Goal: Information Seeking & Learning: Learn about a topic

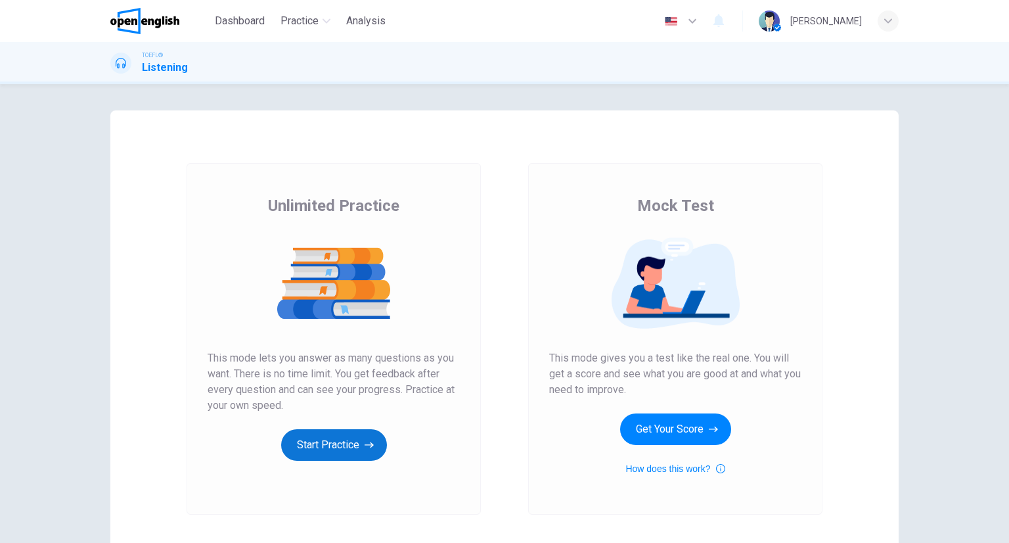
click at [373, 437] on button "Start Practice" at bounding box center [334, 445] width 106 height 32
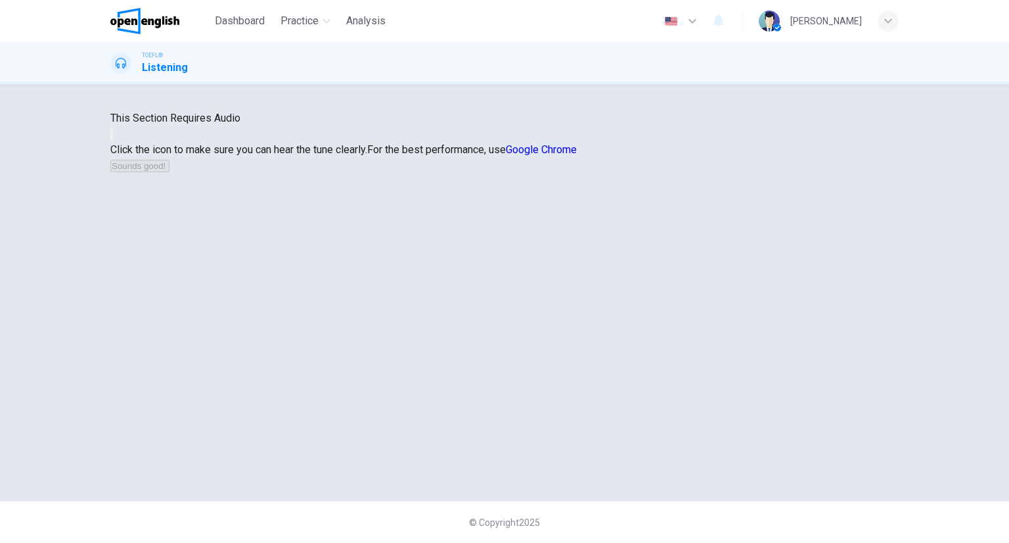
click at [112, 137] on icon "button" at bounding box center [112, 137] width 0 height 0
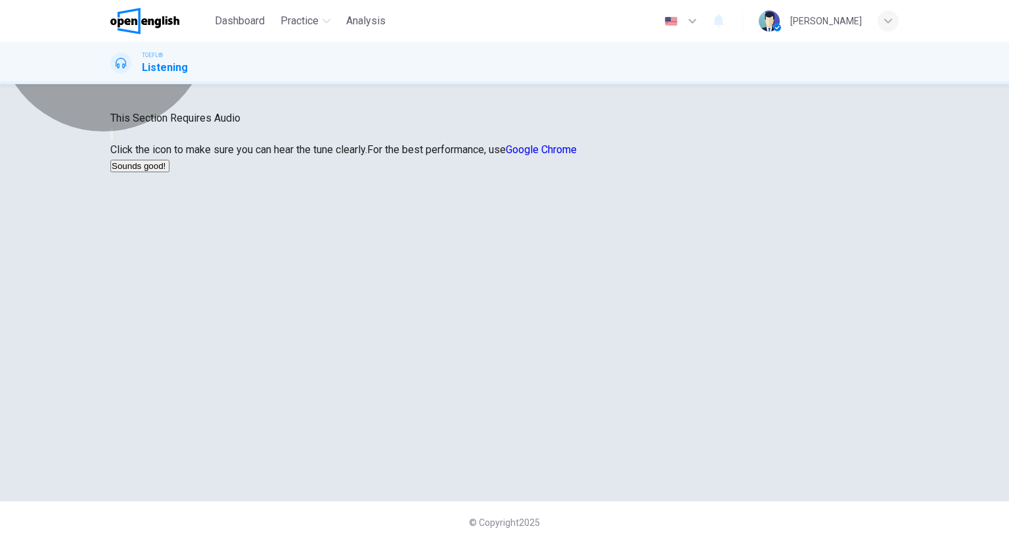
click at [170, 172] on button "Sounds good!" at bounding box center [139, 166] width 59 height 12
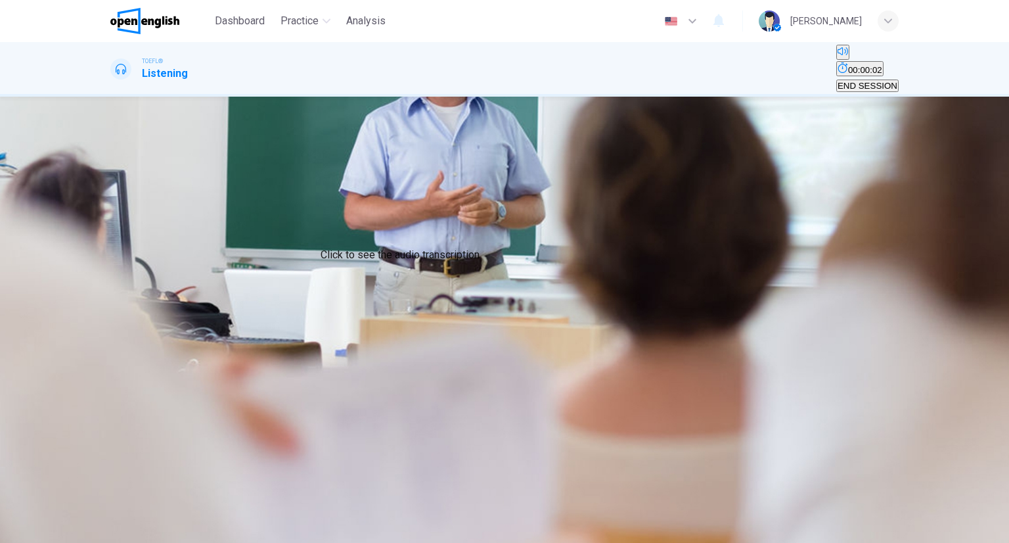
click at [112, 255] on icon "Click to see the audio transcription" at bounding box center [112, 255] width 0 height 0
click at [757, 542] on div at bounding box center [504, 543] width 1009 height 0
drag, startPoint x: 480, startPoint y: 233, endPoint x: 538, endPoint y: 237, distance: 58.0
click at [311, 191] on span "The population increase on [GEOGRAPHIC_DATA]" at bounding box center [211, 186] width 199 height 10
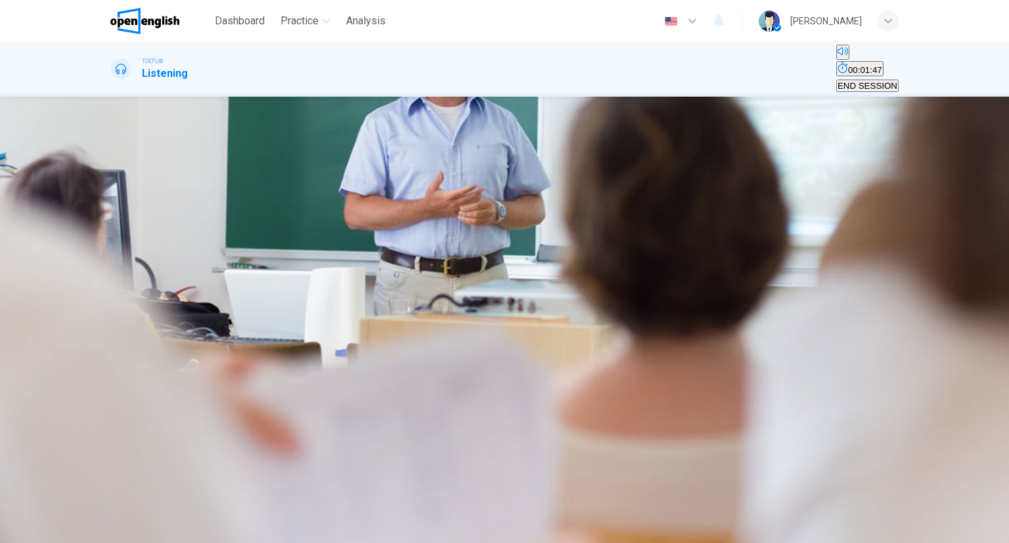
drag, startPoint x: 439, startPoint y: 217, endPoint x: 653, endPoint y: 371, distance: 264.1
click at [653, 194] on div "Question 1 What does the lecturer mainly discuss? A The population increase on …" at bounding box center [504, 166] width 789 height 55
click at [500, 193] on button "B How [PERSON_NAME]'s Vineyard got its name" at bounding box center [406, 181] width 188 height 22
click at [312, 193] on button "A The population increase on [PERSON_NAME]'s Vineyard" at bounding box center [211, 181] width 202 height 22
click at [112, 255] on icon "Click to see the audio transcription" at bounding box center [112, 255] width 0 height 0
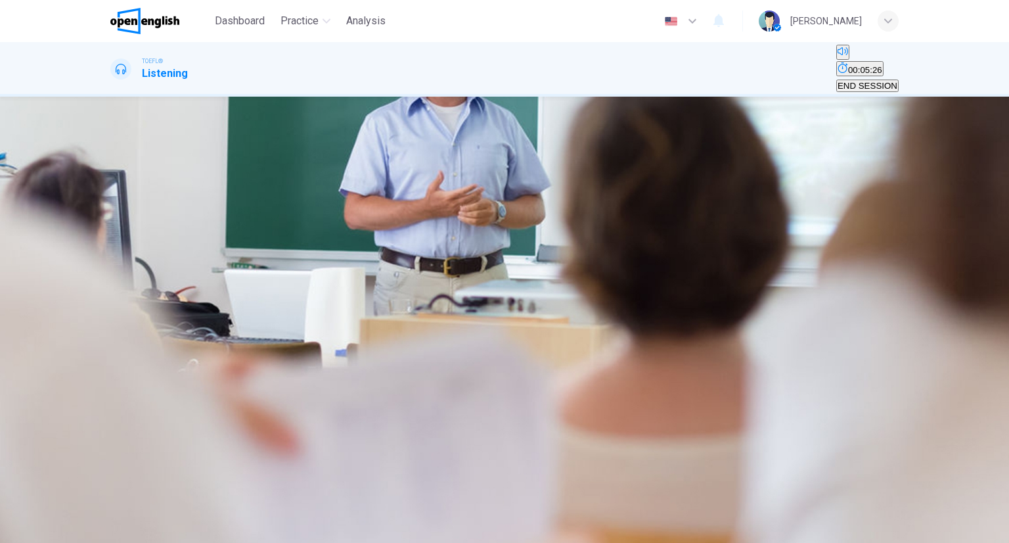
scroll to position [0, 0]
drag, startPoint x: 668, startPoint y: 143, endPoint x: 699, endPoint y: 204, distance: 69.1
click at [113, 246] on button "Click to see the audio transcription" at bounding box center [111, 252] width 3 height 12
click at [711, 542] on div at bounding box center [504, 543] width 1009 height 0
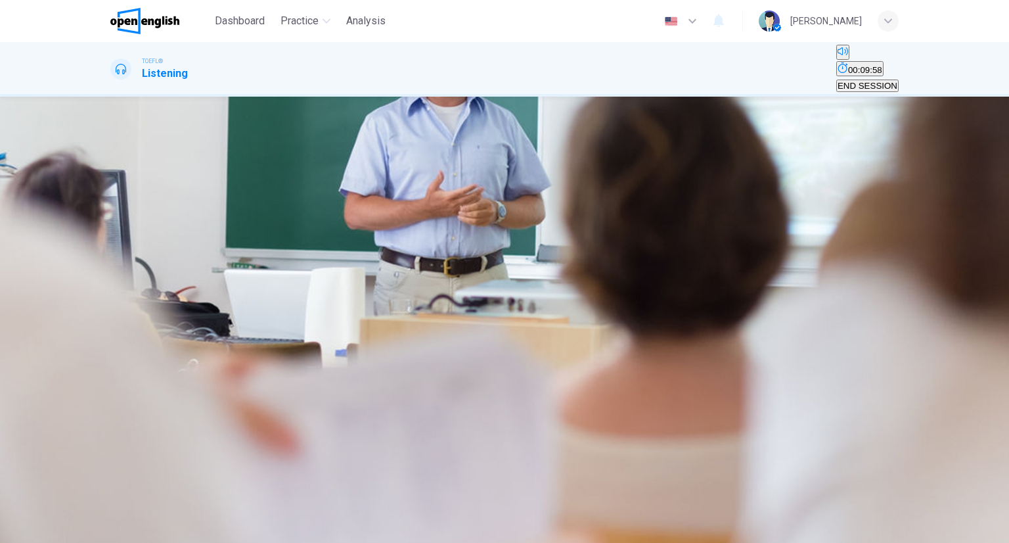
click at [499, 191] on span "How [PERSON_NAME]'s Vineyard got its name" at bounding box center [405, 186] width 185 height 10
click at [112, 221] on icon "button" at bounding box center [112, 221] width 0 height 0
click at [636, 194] on div "A The population increase on [PERSON_NAME]'s Vineyard B How [PERSON_NAME]'s Vin…" at bounding box center [504, 182] width 789 height 24
click at [311, 191] on span "The population increase on [GEOGRAPHIC_DATA]" at bounding box center [211, 186] width 199 height 10
click at [64, 530] on span "SUBMIT" at bounding box center [48, 535] width 33 height 10
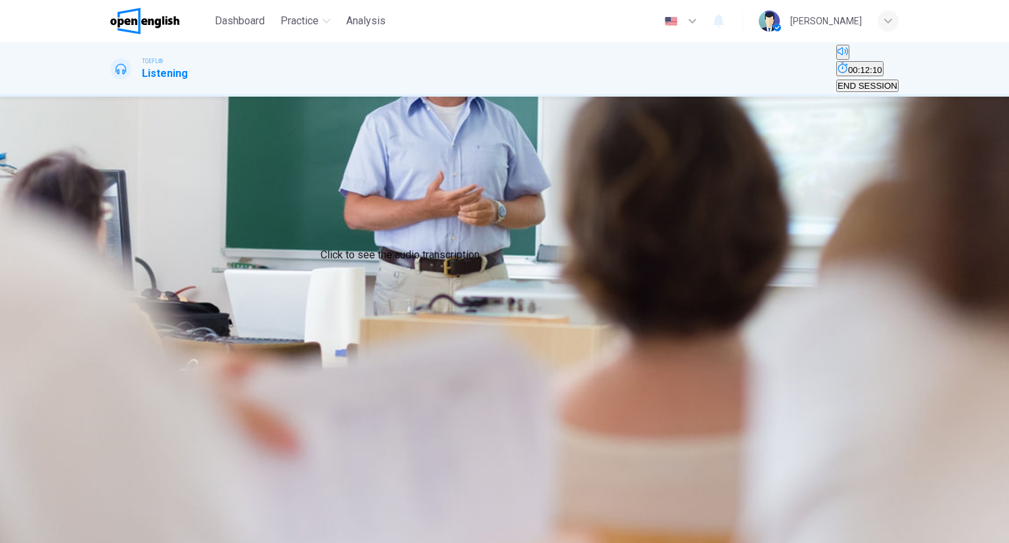
click at [112, 255] on icon "Click to see the audio transcription" at bounding box center [112, 255] width 0 height 0
click at [413, 191] on span "To question the population decline" at bounding box center [347, 186] width 133 height 10
click at [545, 527] on div "SKIP SUBMIT" at bounding box center [504, 535] width 1009 height 16
click at [64, 530] on span "SUBMIT" at bounding box center [48, 535] width 33 height 10
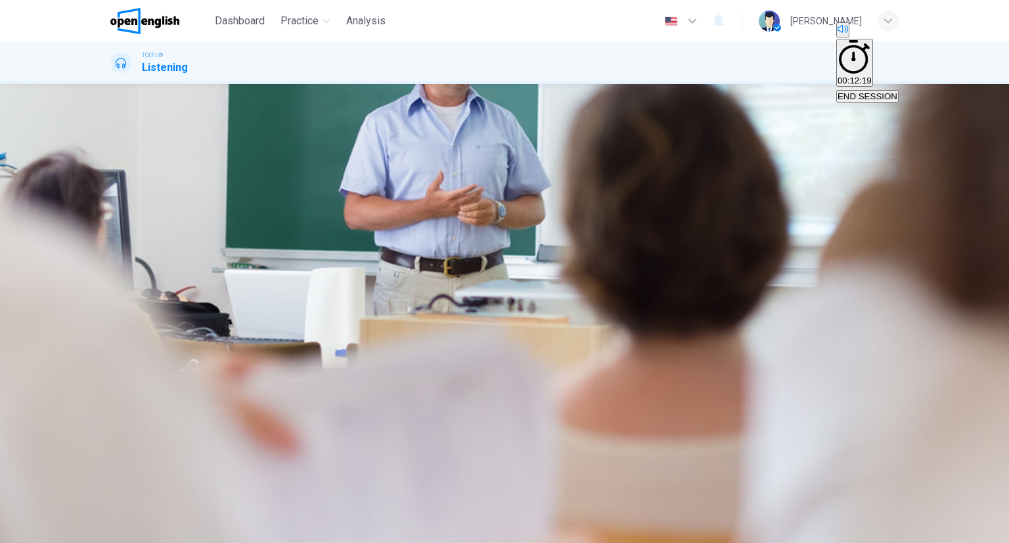
type input "**"
